Goal: Complete application form

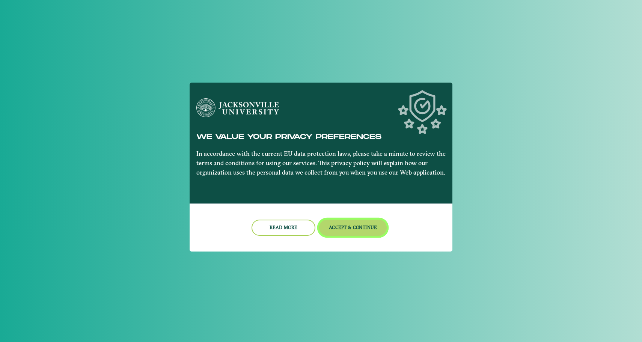
click at [333, 228] on button "Accept & Continue" at bounding box center [353, 228] width 68 height 16
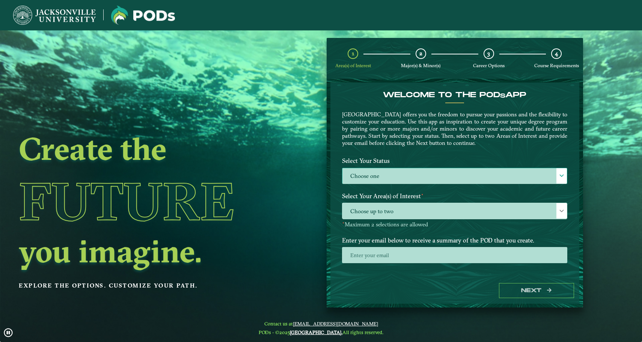
click at [389, 171] on label "Choose one" at bounding box center [454, 176] width 224 height 16
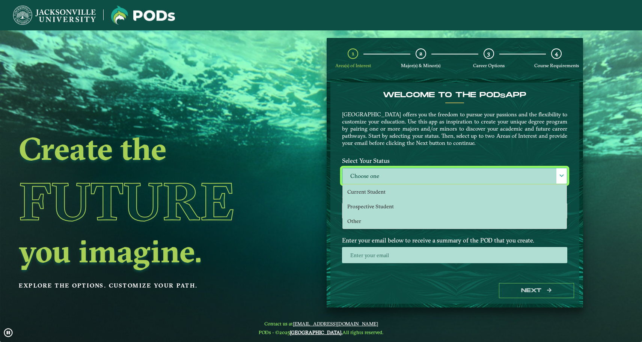
scroll to position [4, 31]
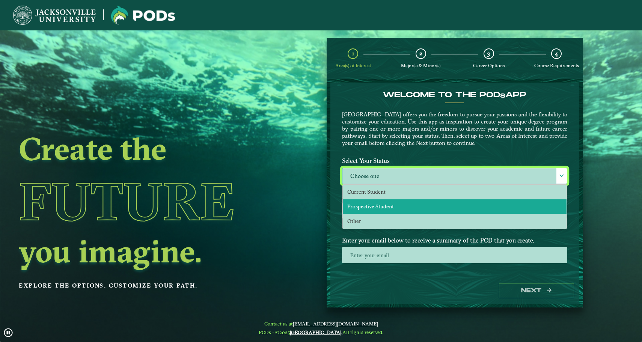
click at [380, 201] on li "Prospective Student" at bounding box center [455, 206] width 224 height 15
select select "[object Object]"
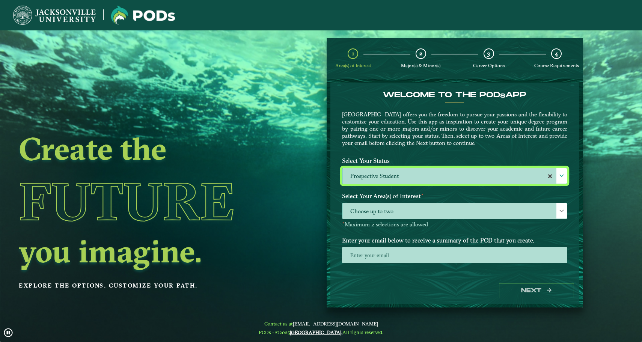
click at [381, 209] on span "Choose up to two" at bounding box center [454, 211] width 224 height 16
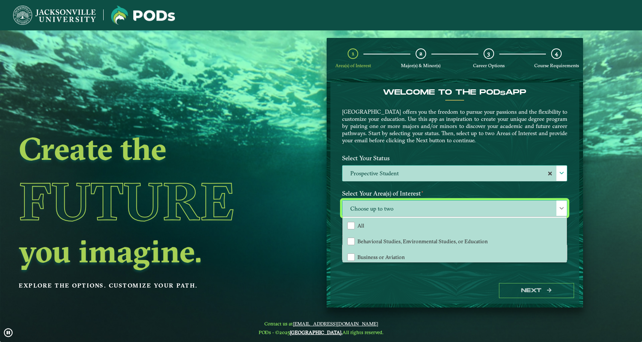
scroll to position [50, 0]
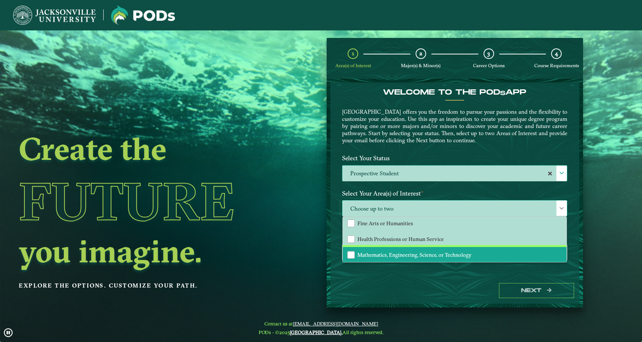
click at [383, 255] on span "Mathematics, Engineering, Science, or Technology" at bounding box center [414, 255] width 114 height 7
click at [410, 208] on span "Mathematics, Engineering, Science, or Technology" at bounding box center [454, 208] width 224 height 16
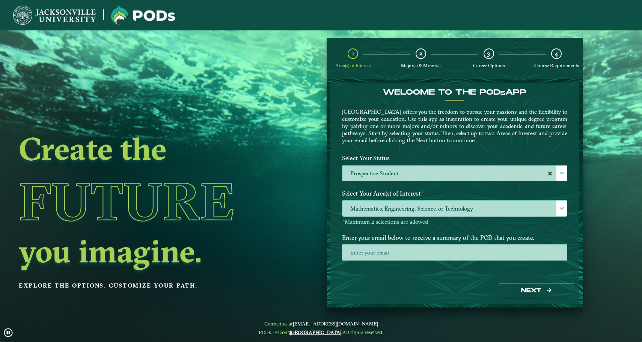
click at [408, 209] on span "Mathematics, Engineering, Science, or Technology" at bounding box center [454, 208] width 224 height 16
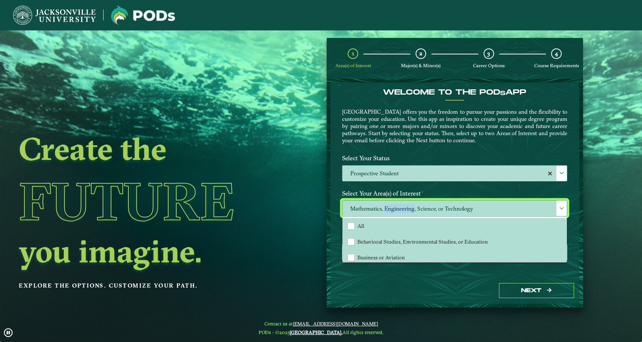
click at [408, 209] on span "Mathematics, Engineering, Science, or Technology" at bounding box center [454, 208] width 224 height 16
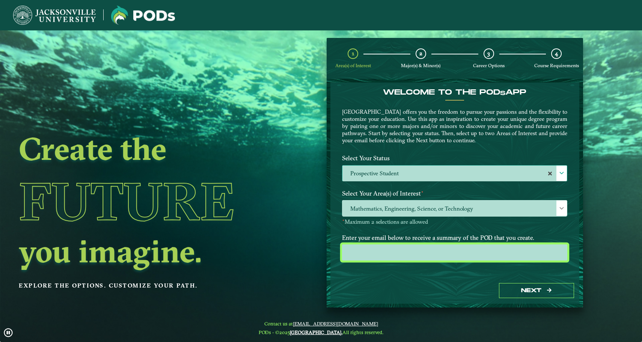
click at [399, 255] on input "email" at bounding box center [454, 252] width 225 height 16
type input "[EMAIL_ADDRESS][DOMAIN_NAME]"
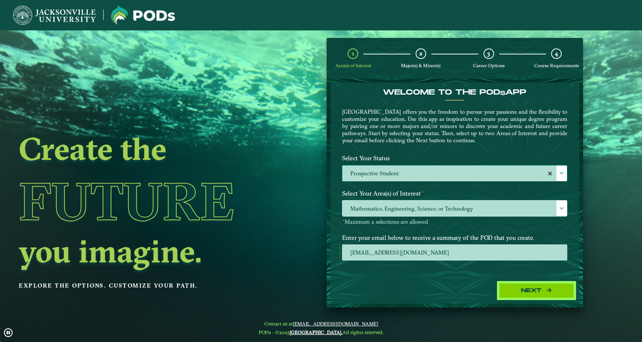
click at [537, 286] on button "Next" at bounding box center [536, 290] width 75 height 15
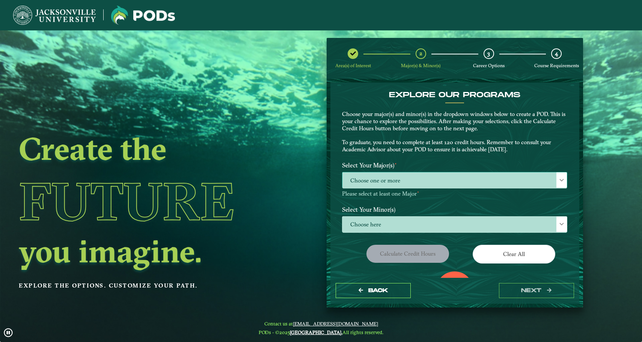
click at [453, 179] on span "Choose one or more" at bounding box center [454, 180] width 224 height 16
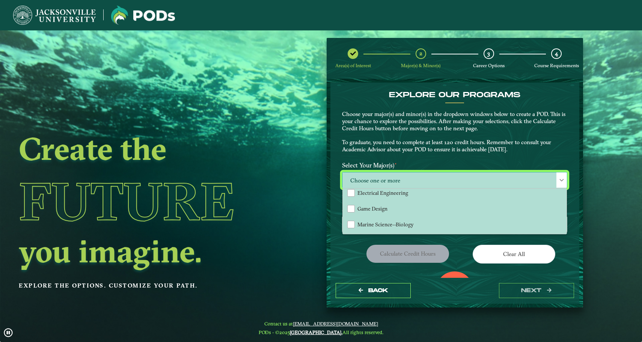
scroll to position [110, 0]
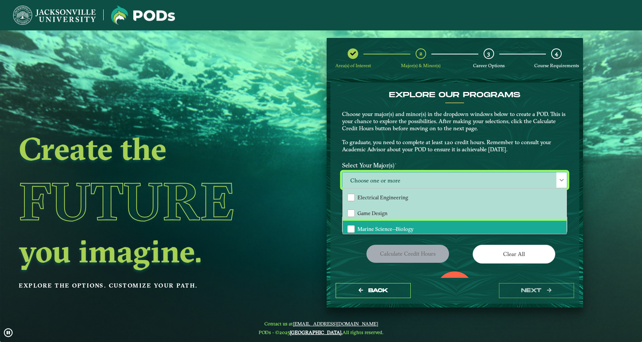
click at [399, 226] on span "Marine Science--Biology" at bounding box center [385, 229] width 56 height 7
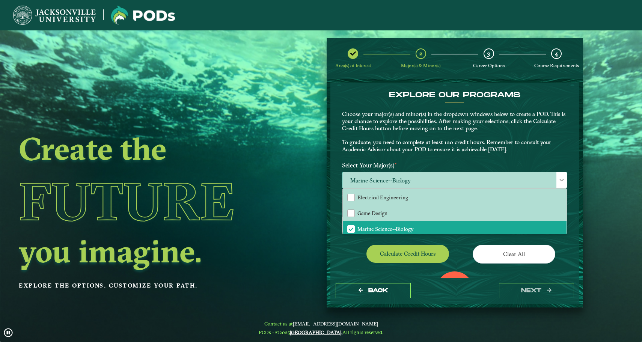
click at [403, 183] on span "Marine Science--Biology" at bounding box center [454, 180] width 224 height 16
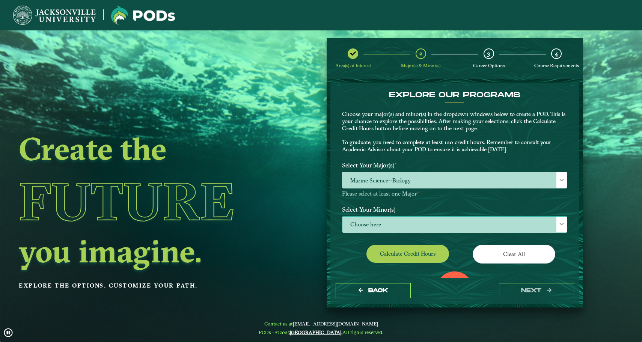
click at [407, 223] on span "Choose here" at bounding box center [454, 225] width 224 height 16
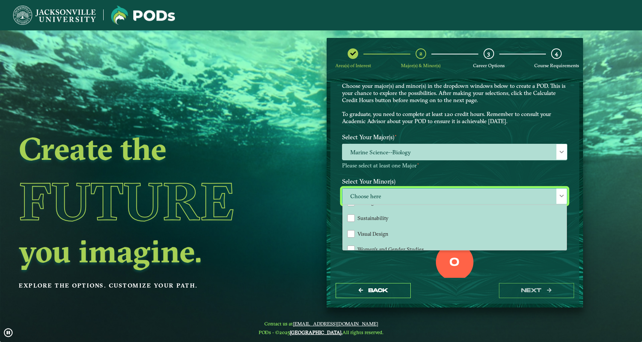
scroll to position [808, 0]
click at [390, 197] on span "Choose here" at bounding box center [454, 196] width 224 height 16
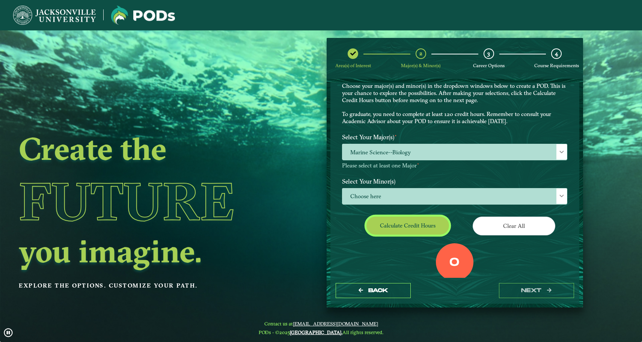
click at [429, 230] on button "Calculate credit hours" at bounding box center [407, 226] width 83 height 18
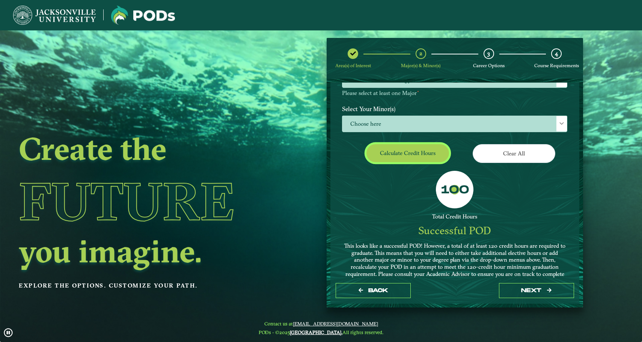
scroll to position [121, 0]
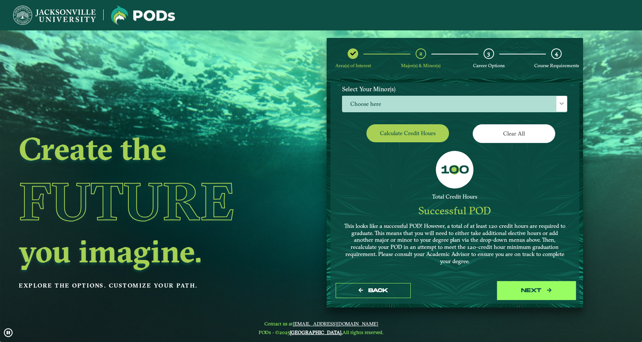
click at [511, 285] on button "next" at bounding box center [536, 290] width 75 height 15
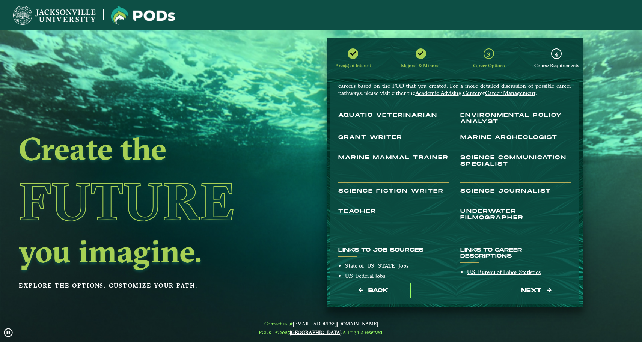
scroll to position [114, 0]
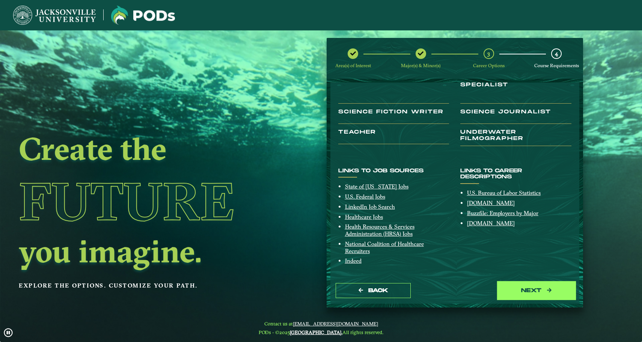
click at [510, 285] on button "next" at bounding box center [536, 290] width 75 height 15
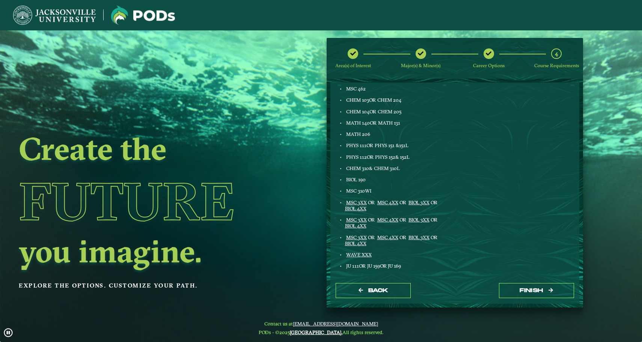
scroll to position [318, 0]
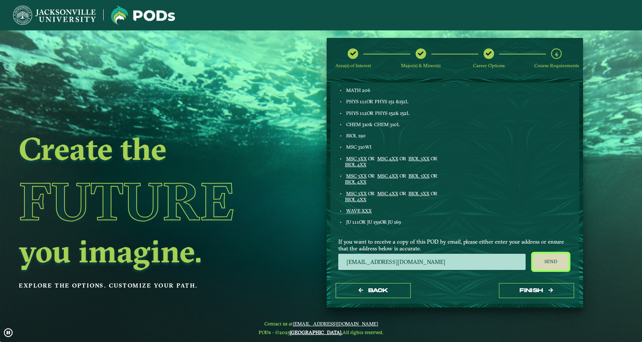
click at [561, 261] on button "Send" at bounding box center [551, 262] width 36 height 17
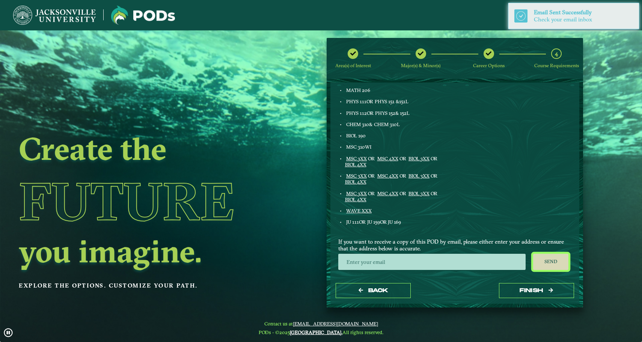
scroll to position [0, 0]
